Goal: Navigation & Orientation: Find specific page/section

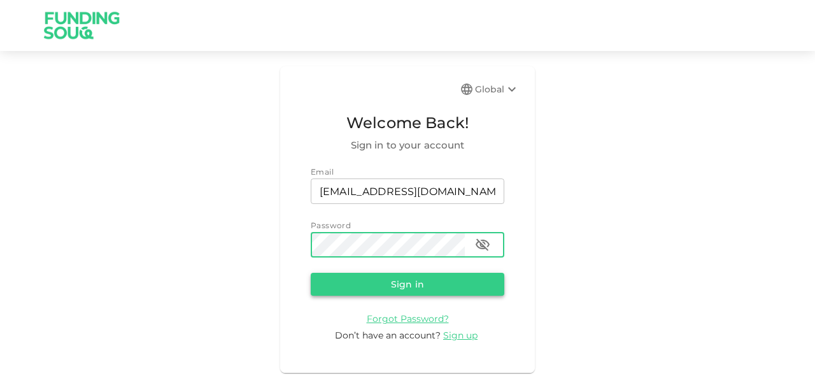
click at [376, 281] on button "Sign in" at bounding box center [408, 284] width 194 height 23
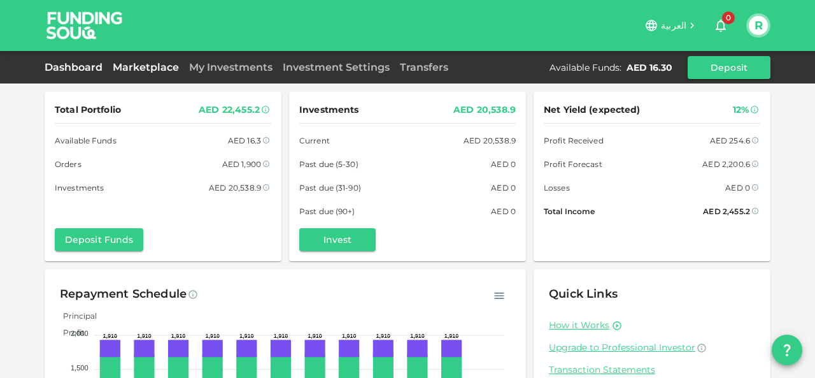
click at [153, 69] on link "Marketplace" at bounding box center [146, 67] width 76 height 12
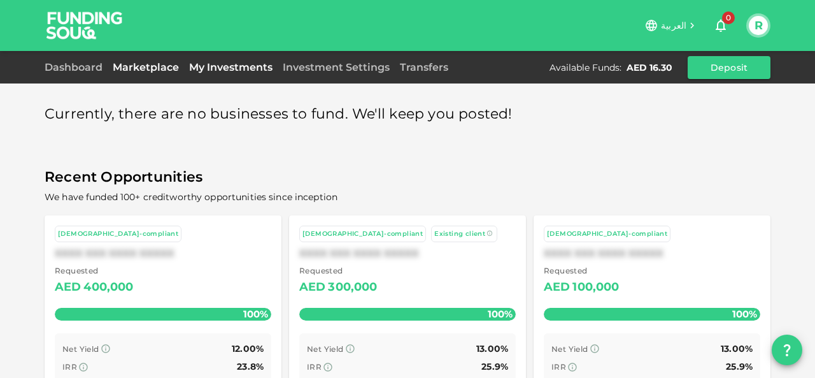
click at [229, 67] on link "My Investments" at bounding box center [231, 67] width 94 height 12
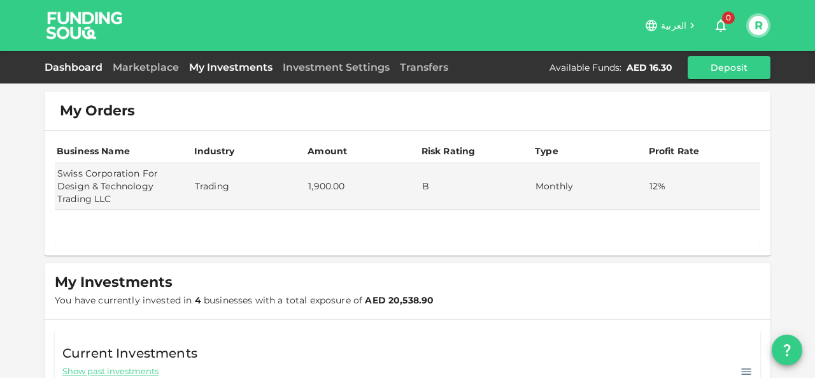
click at [71, 61] on link "Dashboard" at bounding box center [76, 67] width 63 height 12
